Goal: Find specific page/section: Find specific page/section

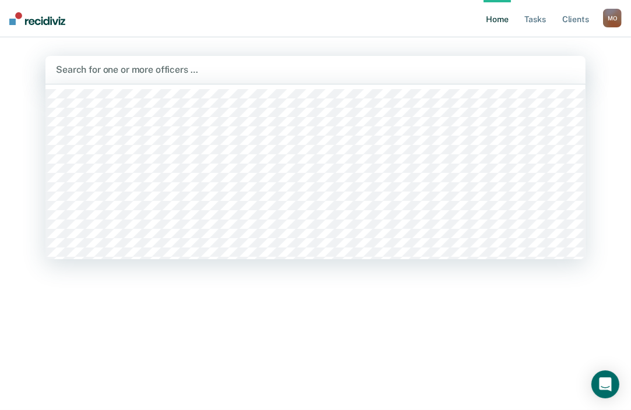
click at [299, 72] on div at bounding box center [315, 69] width 519 height 13
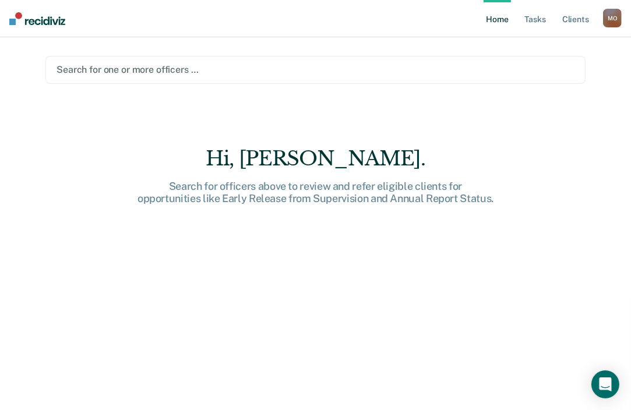
click at [151, 289] on div "Hi, [PERSON_NAME]. Search for officers above to review and refer eligible clien…" at bounding box center [315, 287] width 540 height 280
click at [187, 62] on div "Search for one or more officers …" at bounding box center [315, 70] width 520 height 16
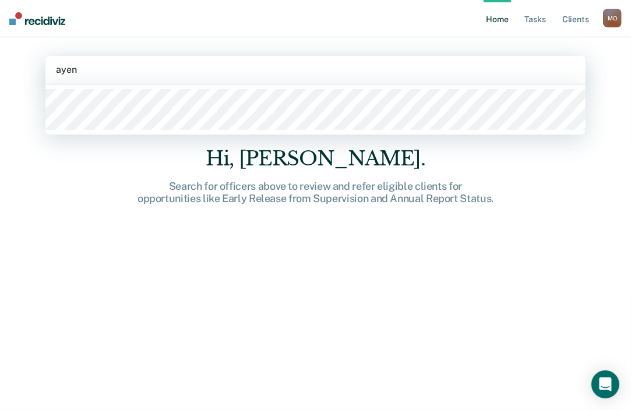
type input "[PERSON_NAME]"
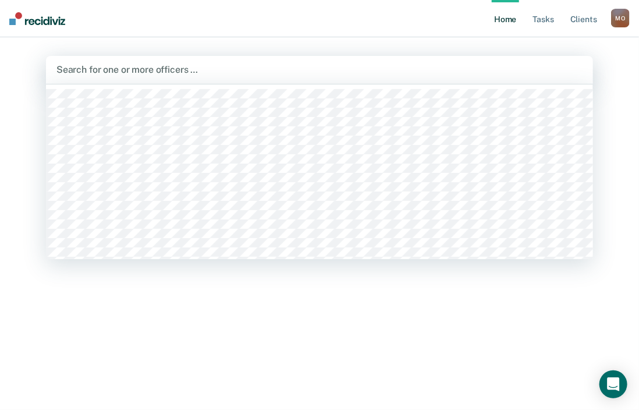
click at [157, 75] on div at bounding box center [319, 69] width 526 height 13
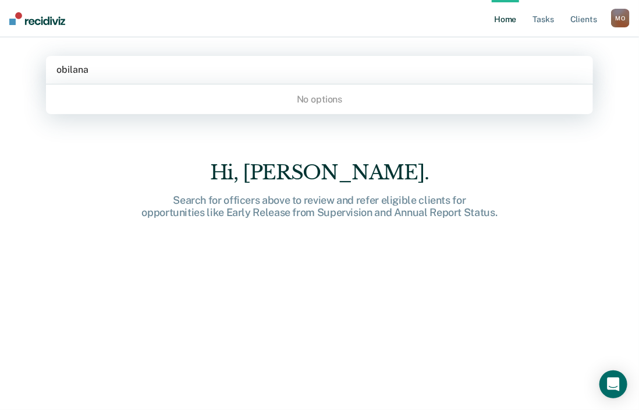
type input "obilana"
click at [578, 21] on link "Client s" at bounding box center [583, 18] width 31 height 37
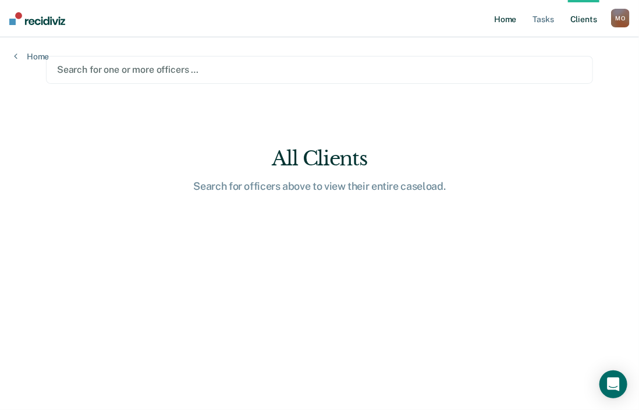
click at [514, 19] on link "Home" at bounding box center [505, 18] width 27 height 37
